Goal: Information Seeking & Learning: Find specific fact

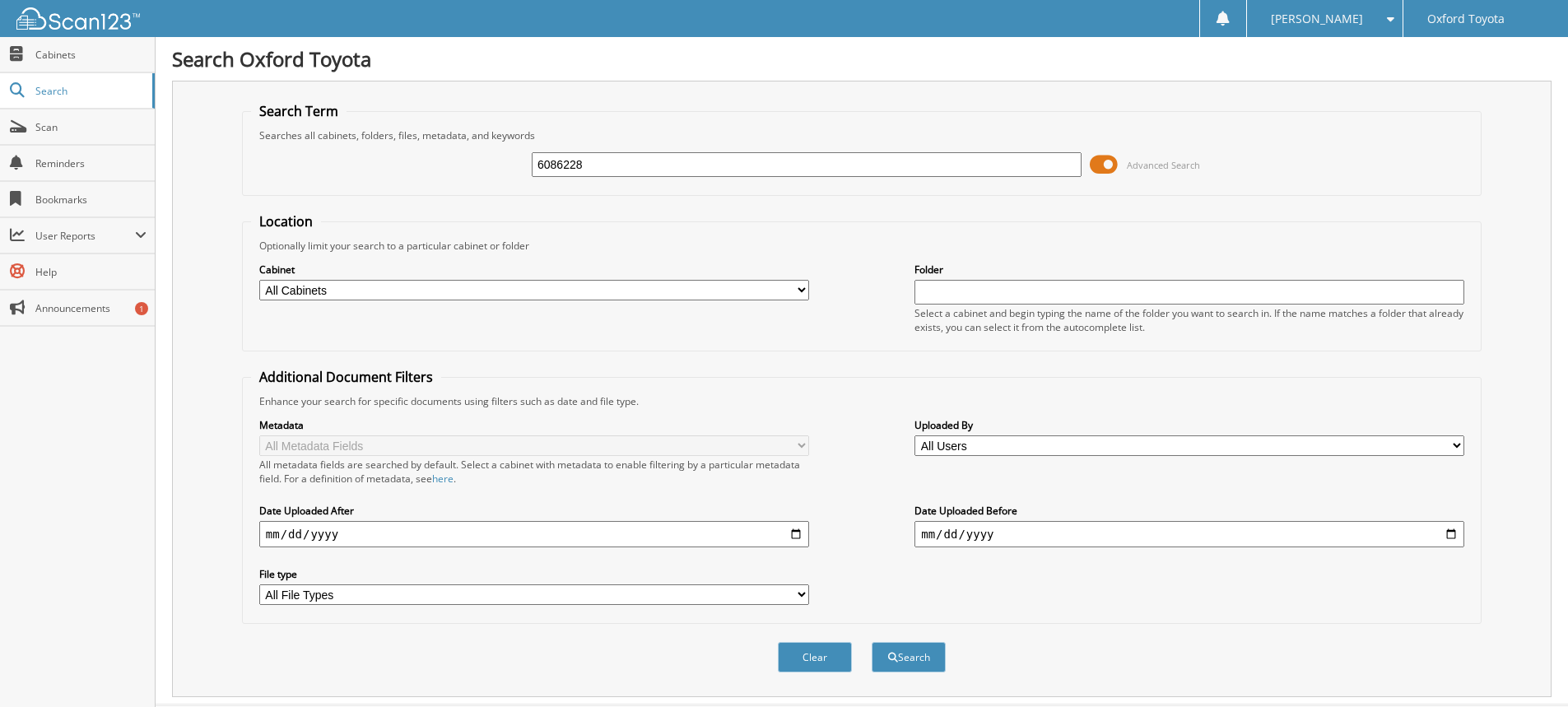
type input "6086228"
click at [872, 642] on button "Search" at bounding box center [909, 657] width 74 height 30
click at [899, 649] on button "Search" at bounding box center [909, 657] width 74 height 30
